Goal: Task Accomplishment & Management: Manage account settings

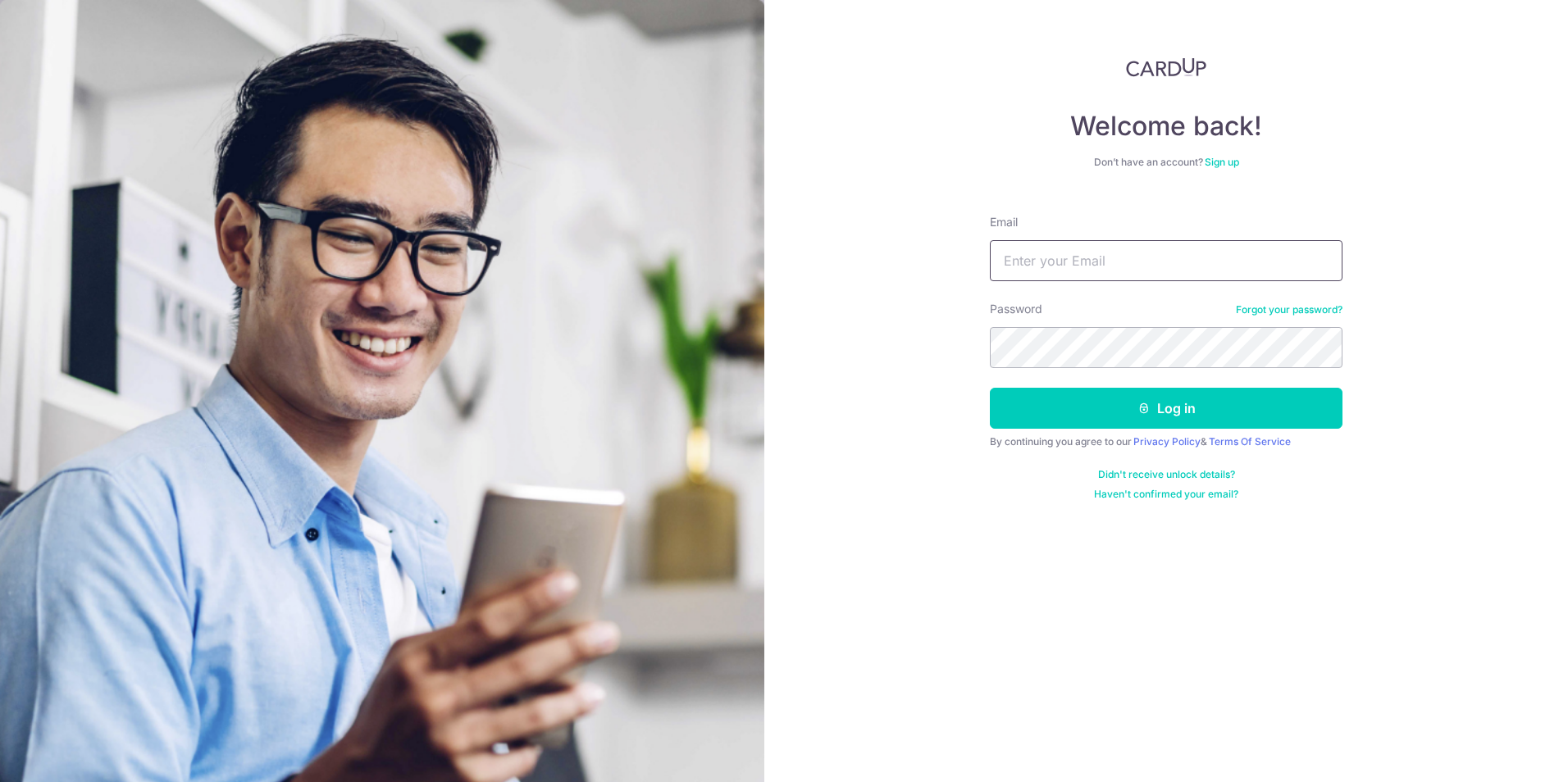
click at [1110, 262] on input "Email" at bounding box center [1166, 261] width 353 height 41
type input "[EMAIL_ADDRESS][DOMAIN_NAME]"
click at [1099, 409] on button "Log in" at bounding box center [1166, 409] width 353 height 41
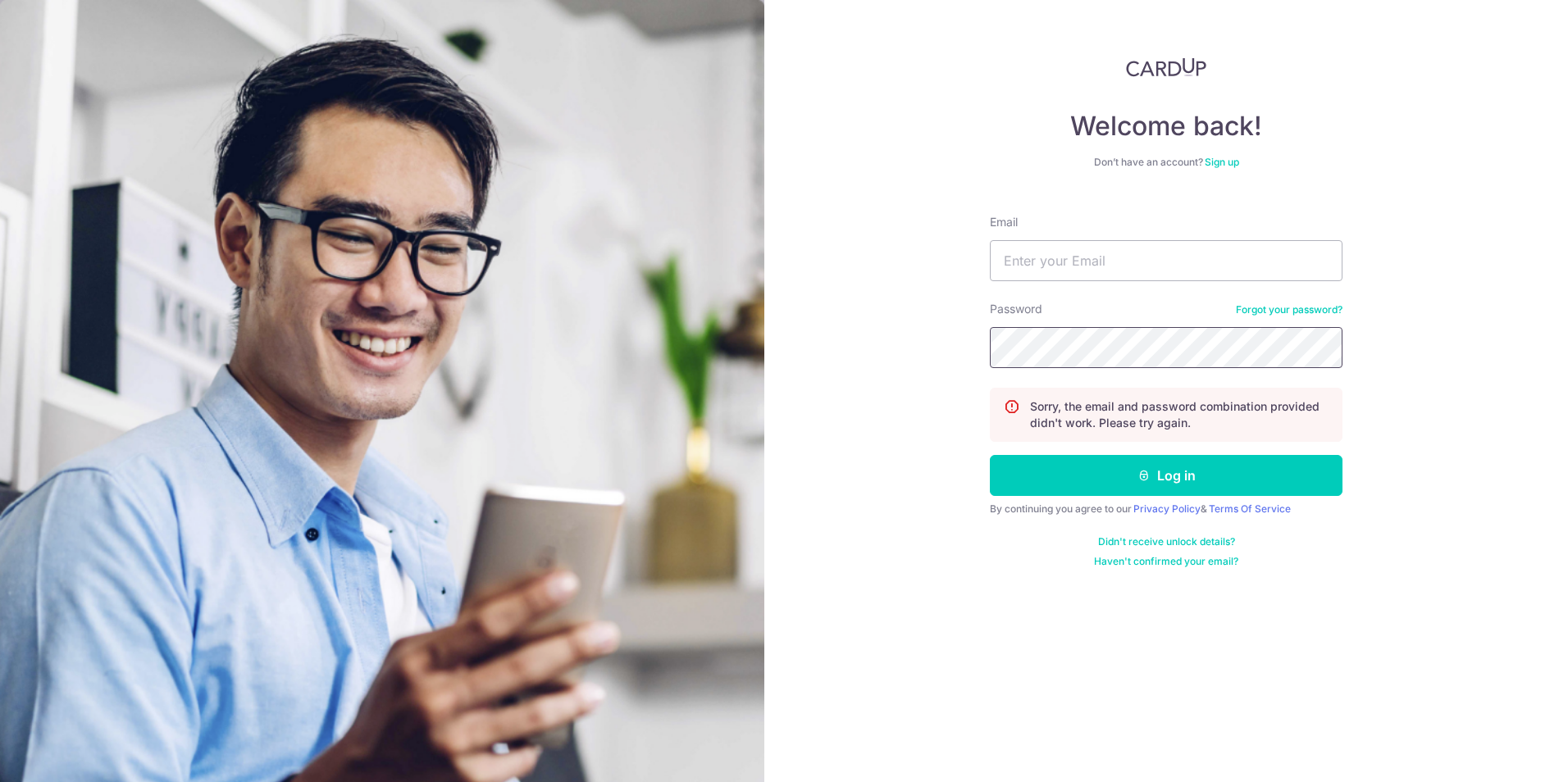
click at [971, 347] on div "Welcome back! Don’t have an account? Sign up Email Password Forgot your passwor…" at bounding box center [1166, 391] width 804 height 782
click at [1418, 380] on div "Welcome back! Don’t have an account? Sign up Email Password Forgot your passwor…" at bounding box center [1166, 391] width 804 height 782
click at [894, 198] on div "Welcome back! Don’t have an account? Sign up Email Password Forgot your passwor…" at bounding box center [1166, 391] width 804 height 782
